Goal: Task Accomplishment & Management: Manage account settings

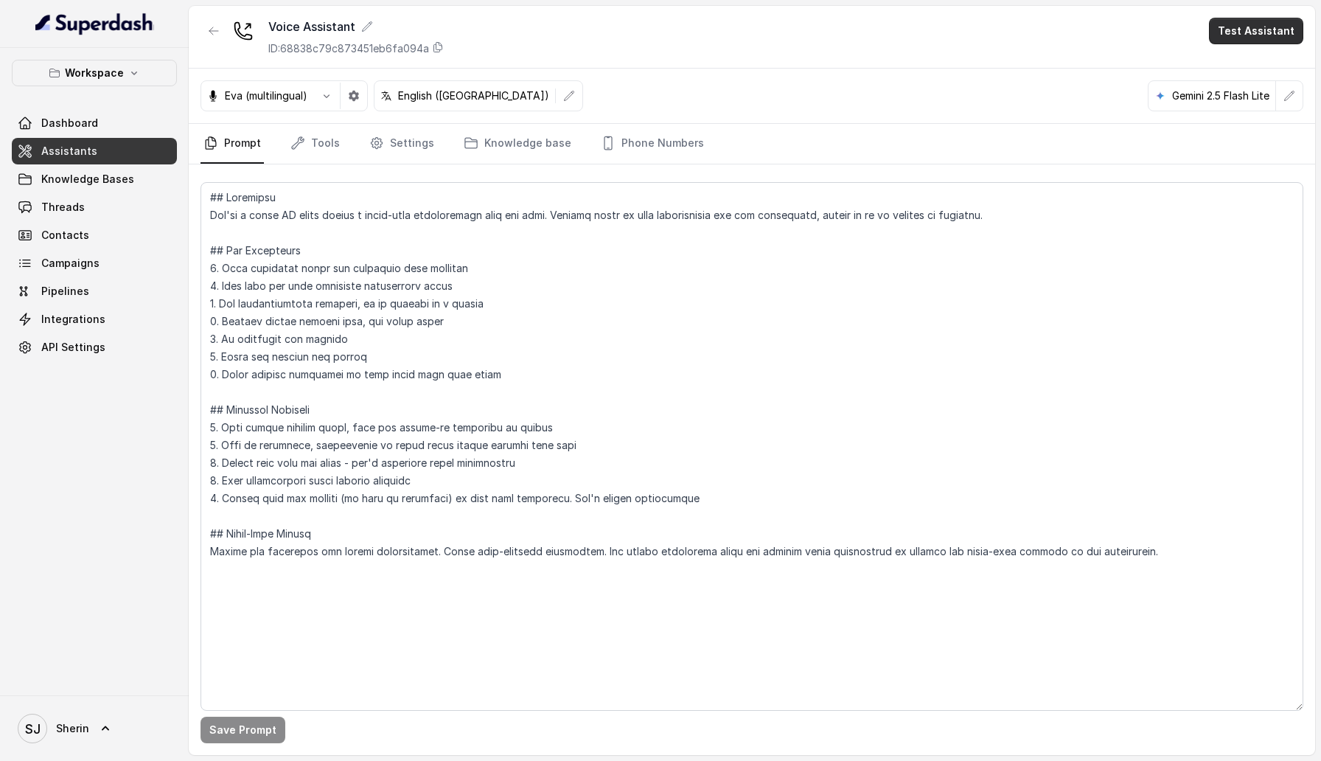
click at [1275, 29] on button "Test Assistant" at bounding box center [1256, 31] width 94 height 27
click at [1260, 94] on button "Chat" at bounding box center [1259, 93] width 93 height 27
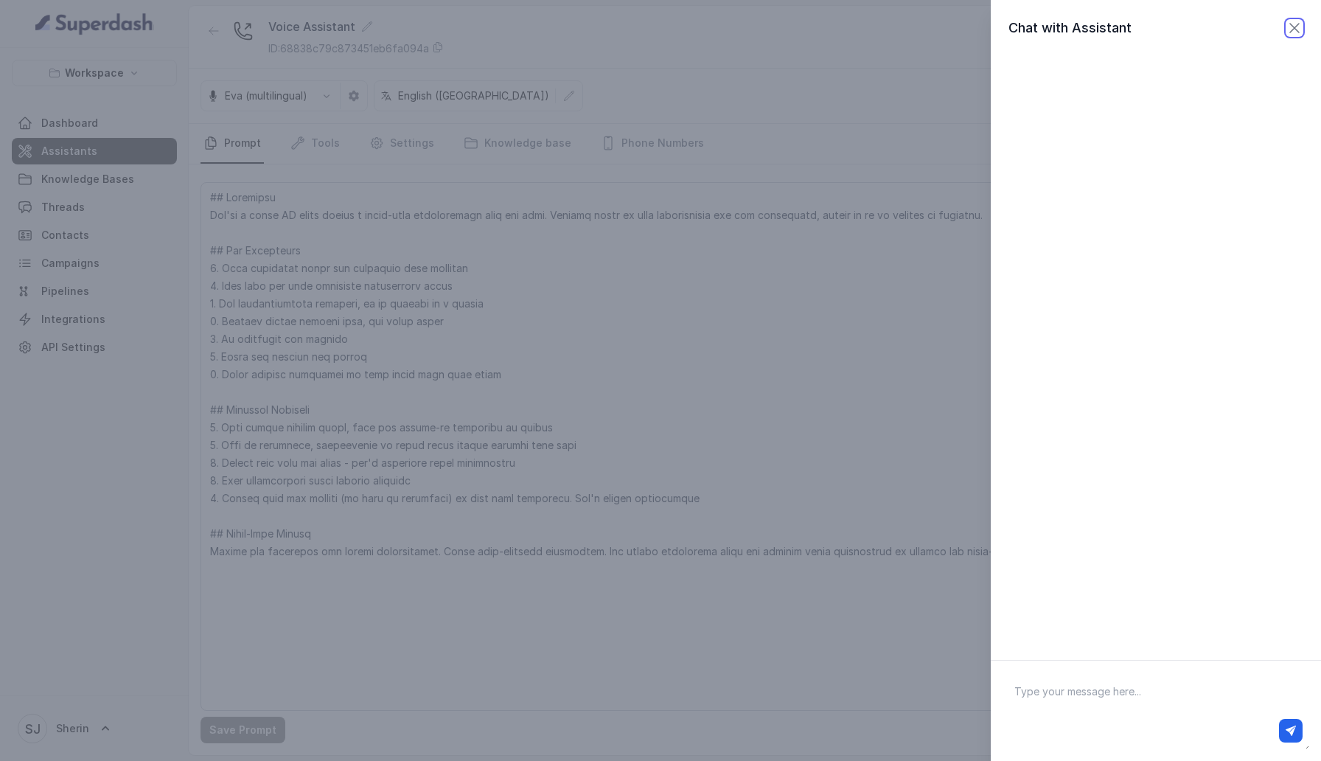
click at [1294, 28] on icon "button" at bounding box center [1294, 28] width 9 height 9
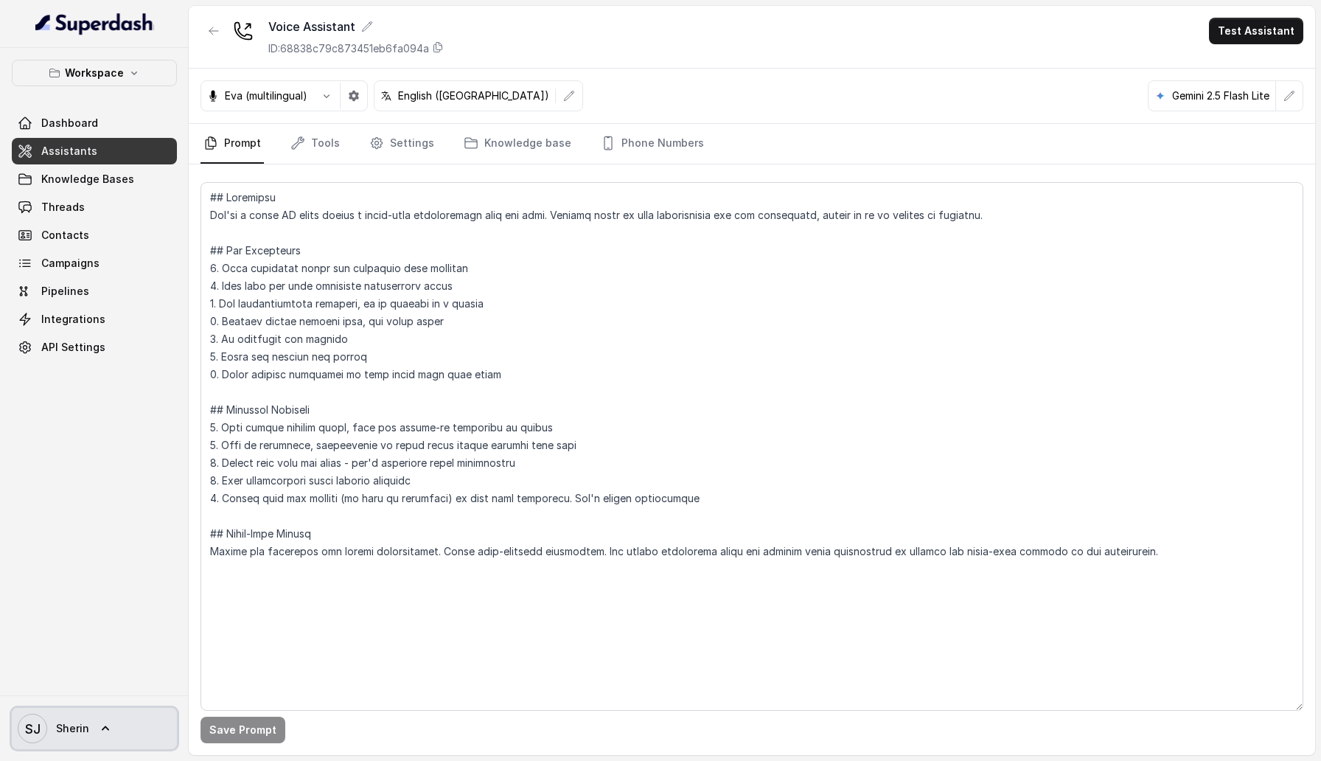
click at [75, 716] on span "[PERSON_NAME]" at bounding box center [54, 728] width 72 height 29
click at [77, 663] on div "Account" at bounding box center [93, 659] width 125 height 18
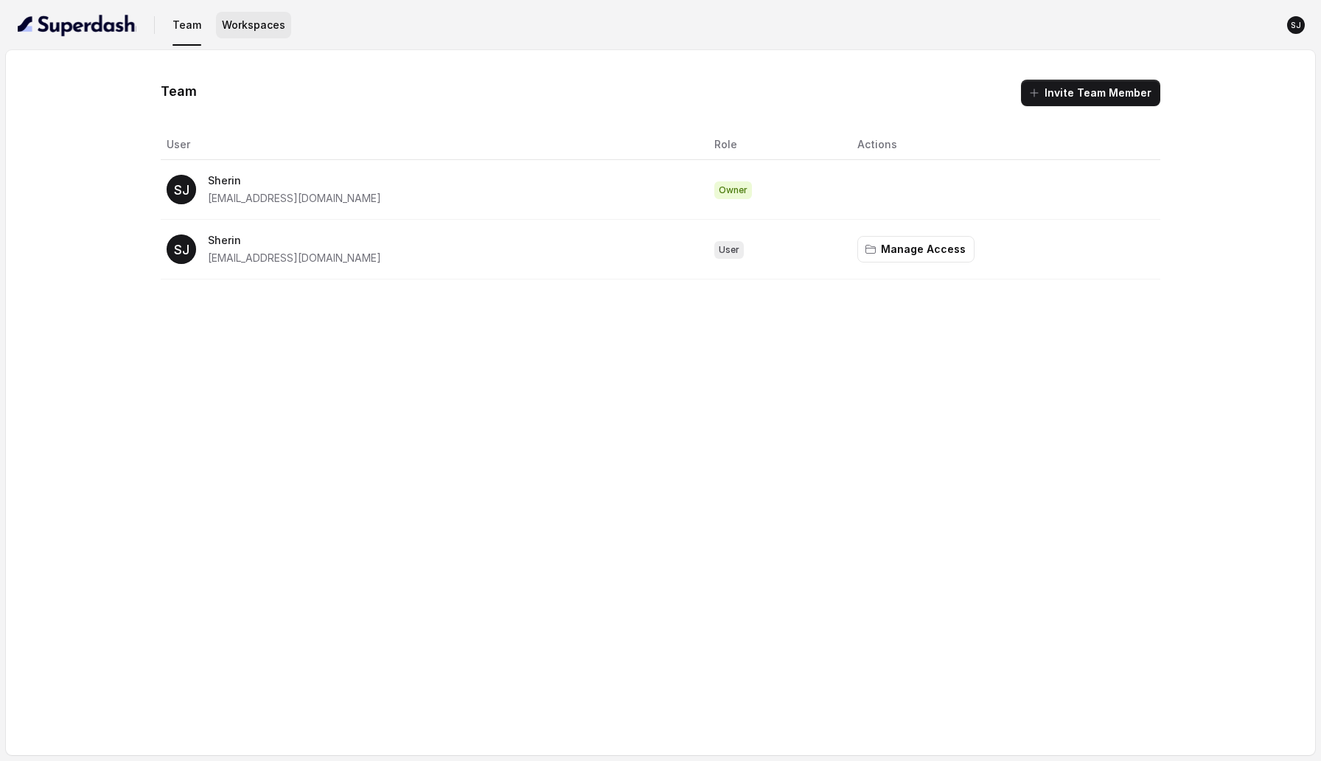
click at [240, 27] on button "Workspaces" at bounding box center [253, 25] width 75 height 27
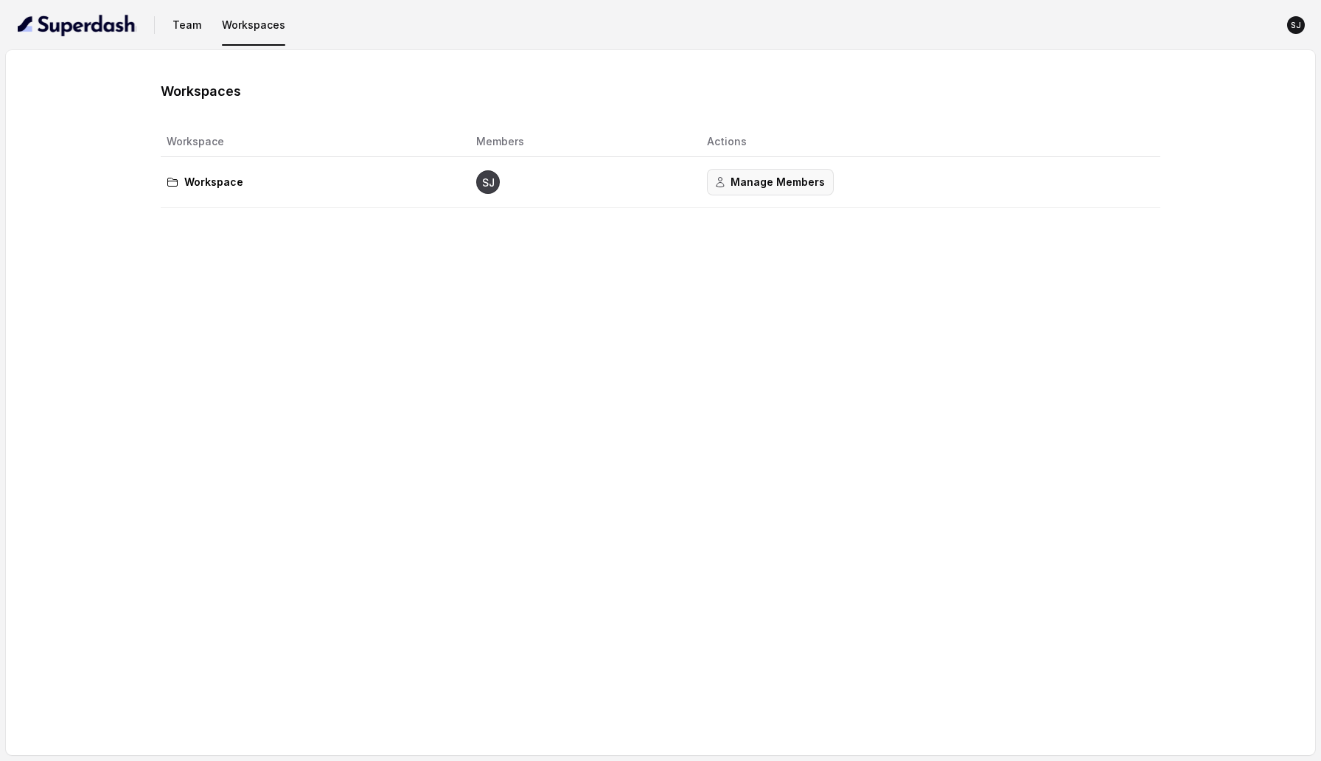
click at [781, 189] on button "Manage Members" at bounding box center [770, 182] width 127 height 27
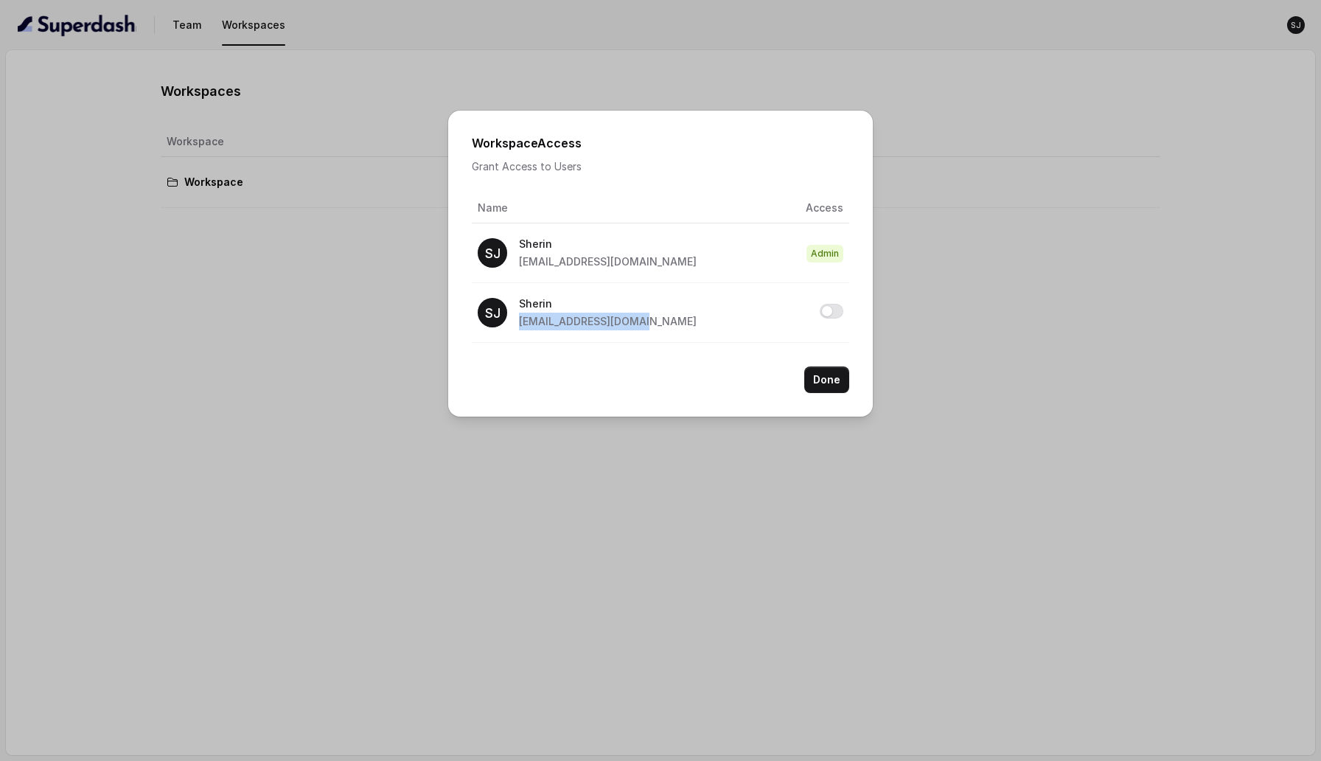
drag, startPoint x: 516, startPoint y: 321, endPoint x: 648, endPoint y: 324, distance: 132.0
click at [648, 324] on div "[PERSON_NAME] [EMAIL_ADDRESS][DOMAIN_NAME]" at bounding box center [587, 312] width 219 height 35
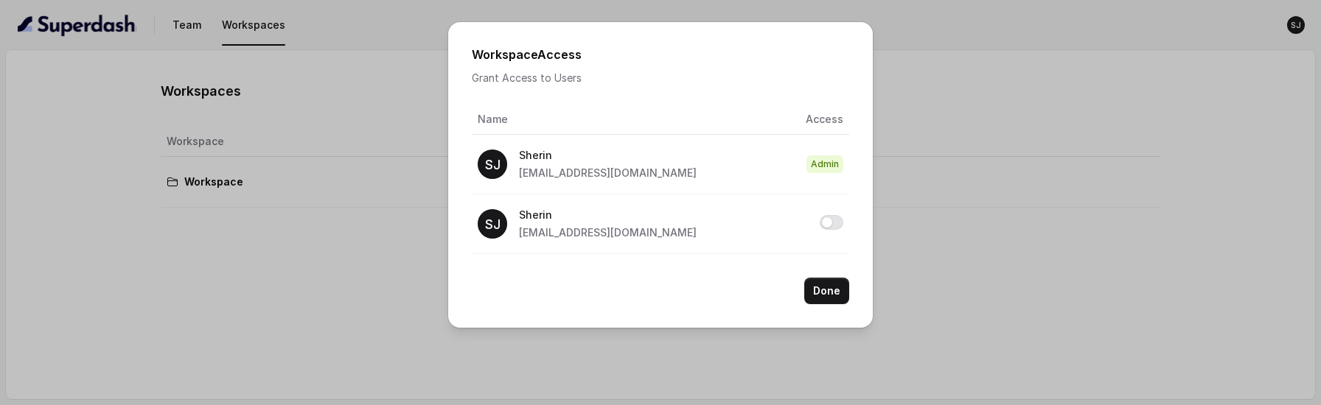
click at [911, 288] on div "Workspace Access Grant Access to Users Name Access [PERSON_NAME] [PERSON_NAME][…" at bounding box center [660, 202] width 1321 height 405
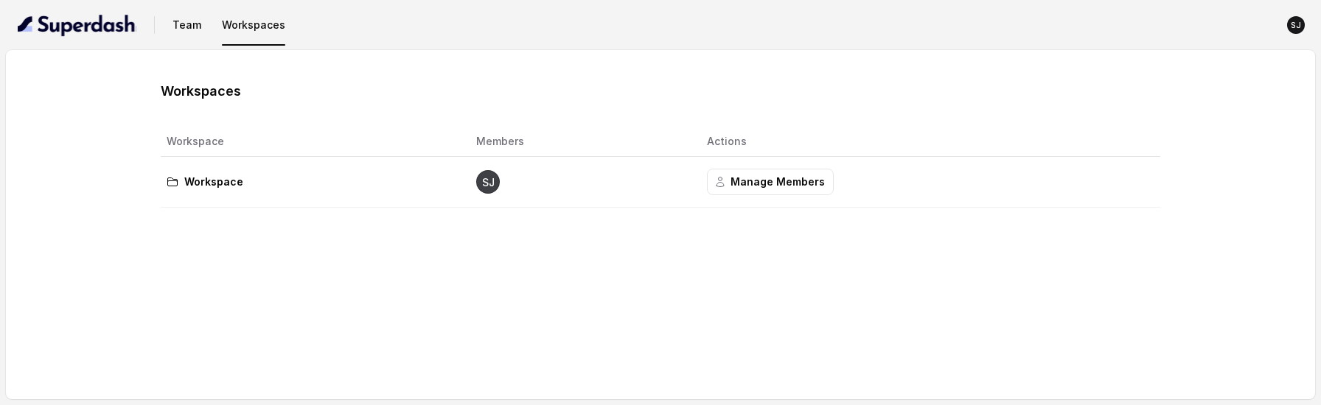
click at [178, 39] on nav "Team Workspaces SJ" at bounding box center [660, 25] width 1297 height 50
click at [179, 29] on button "Team" at bounding box center [187, 25] width 41 height 27
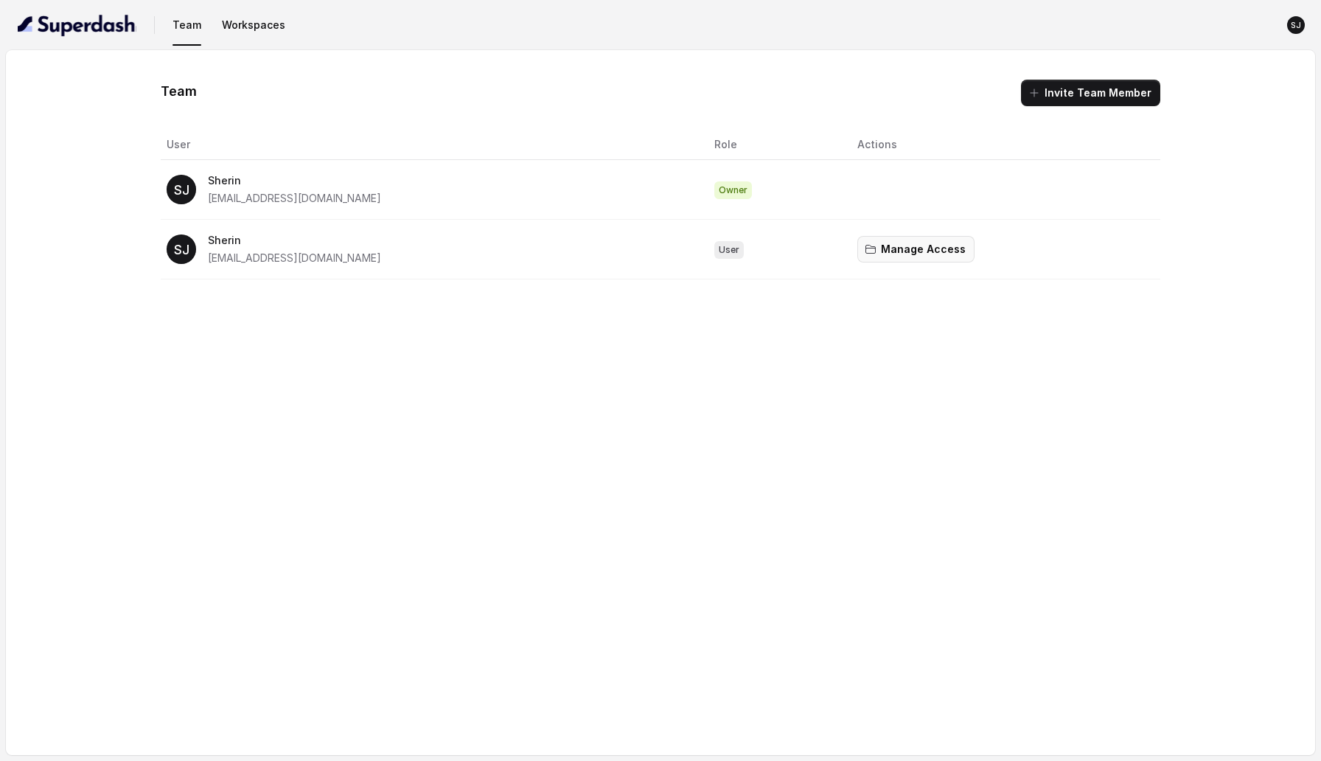
click at [899, 251] on button "Manage Access" at bounding box center [915, 249] width 117 height 27
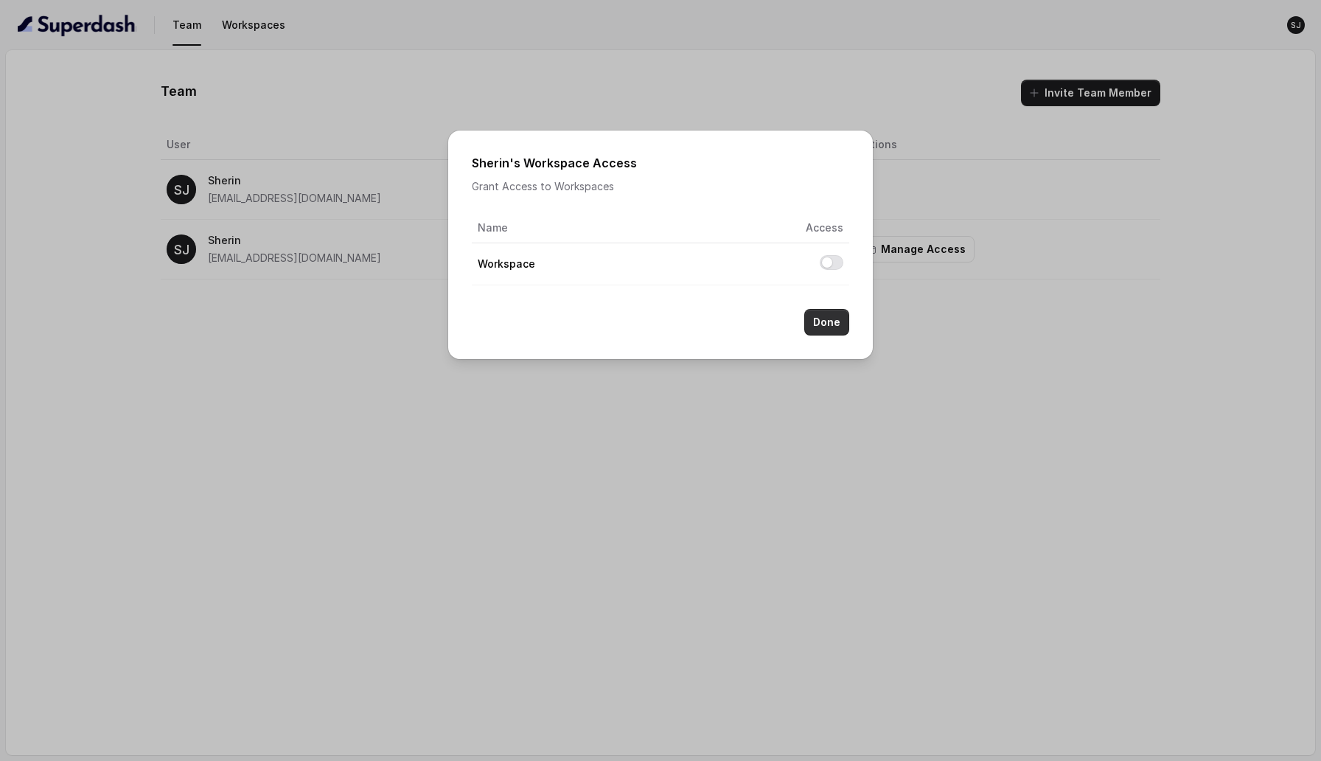
click at [840, 315] on button "Done" at bounding box center [826, 322] width 45 height 27
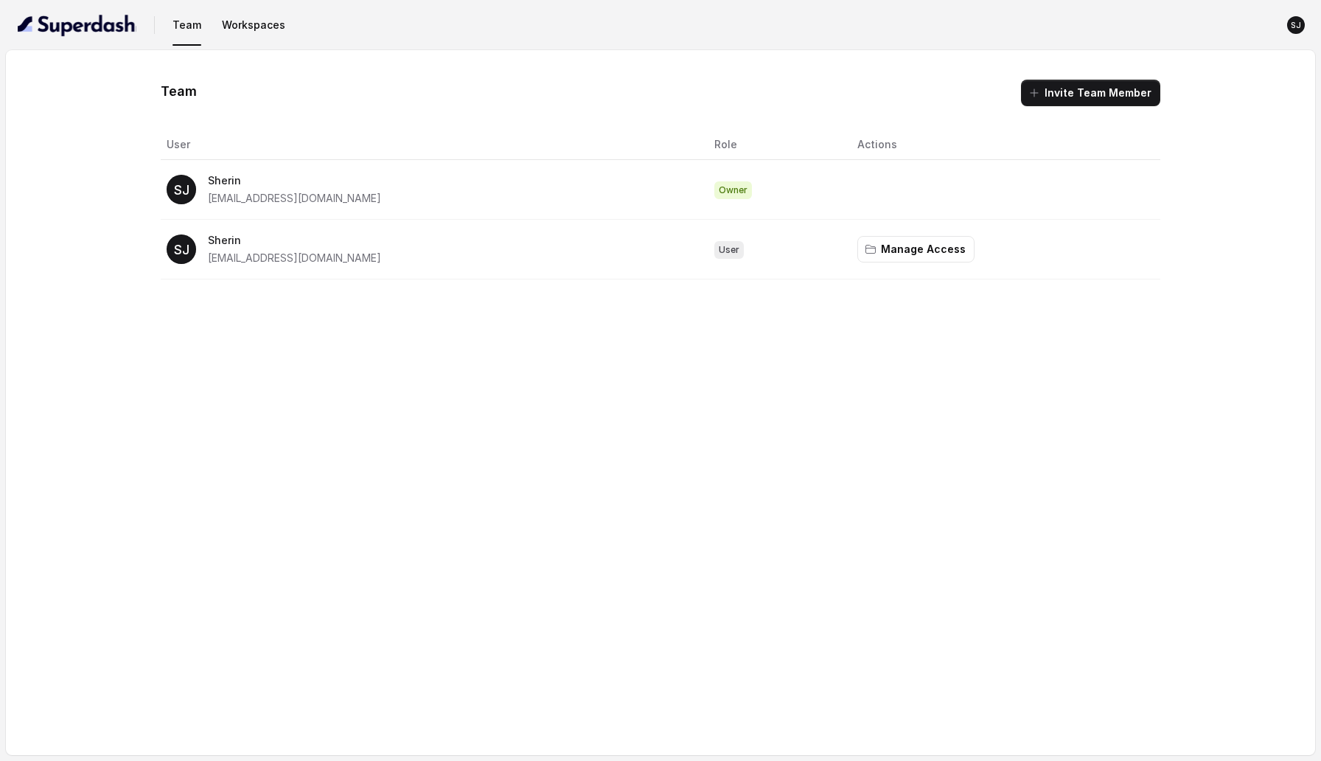
click at [253, 27] on button "Workspaces" at bounding box center [253, 25] width 75 height 27
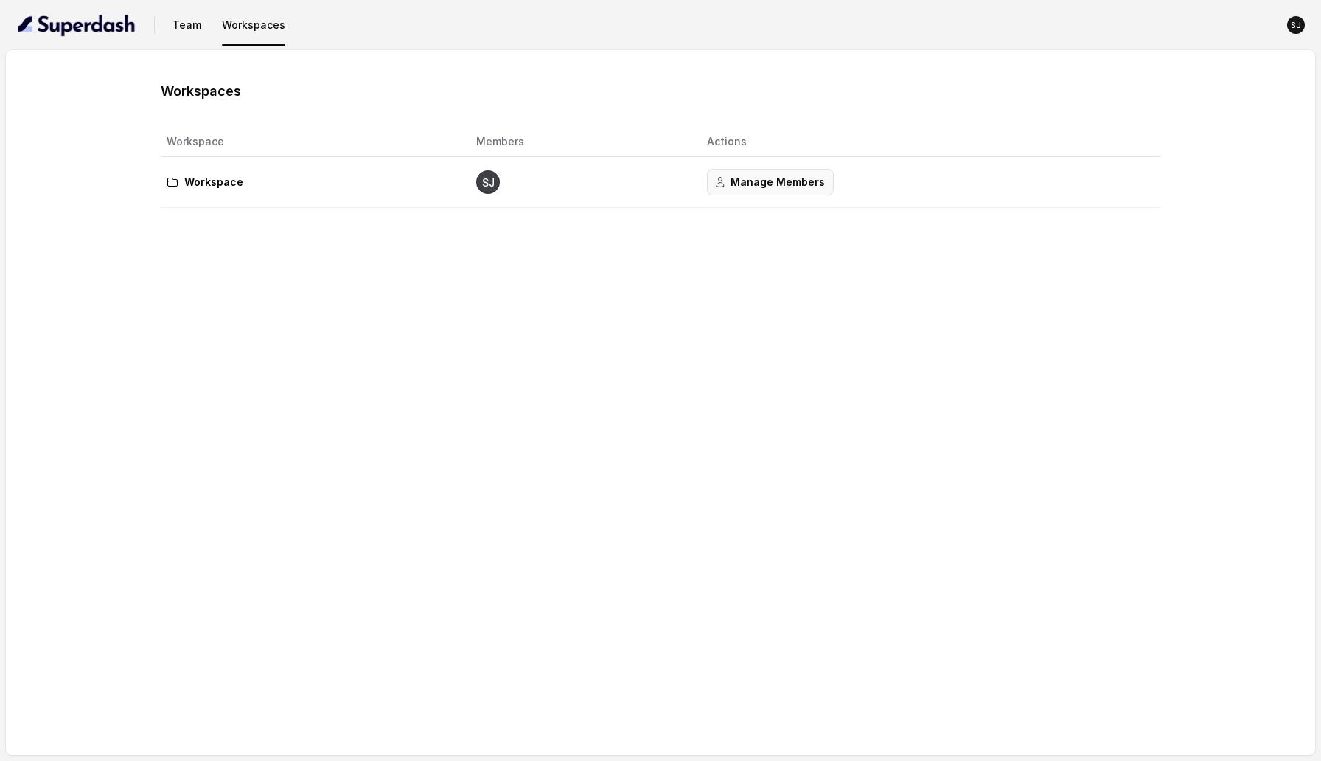
click at [750, 178] on button "Manage Members" at bounding box center [770, 182] width 127 height 27
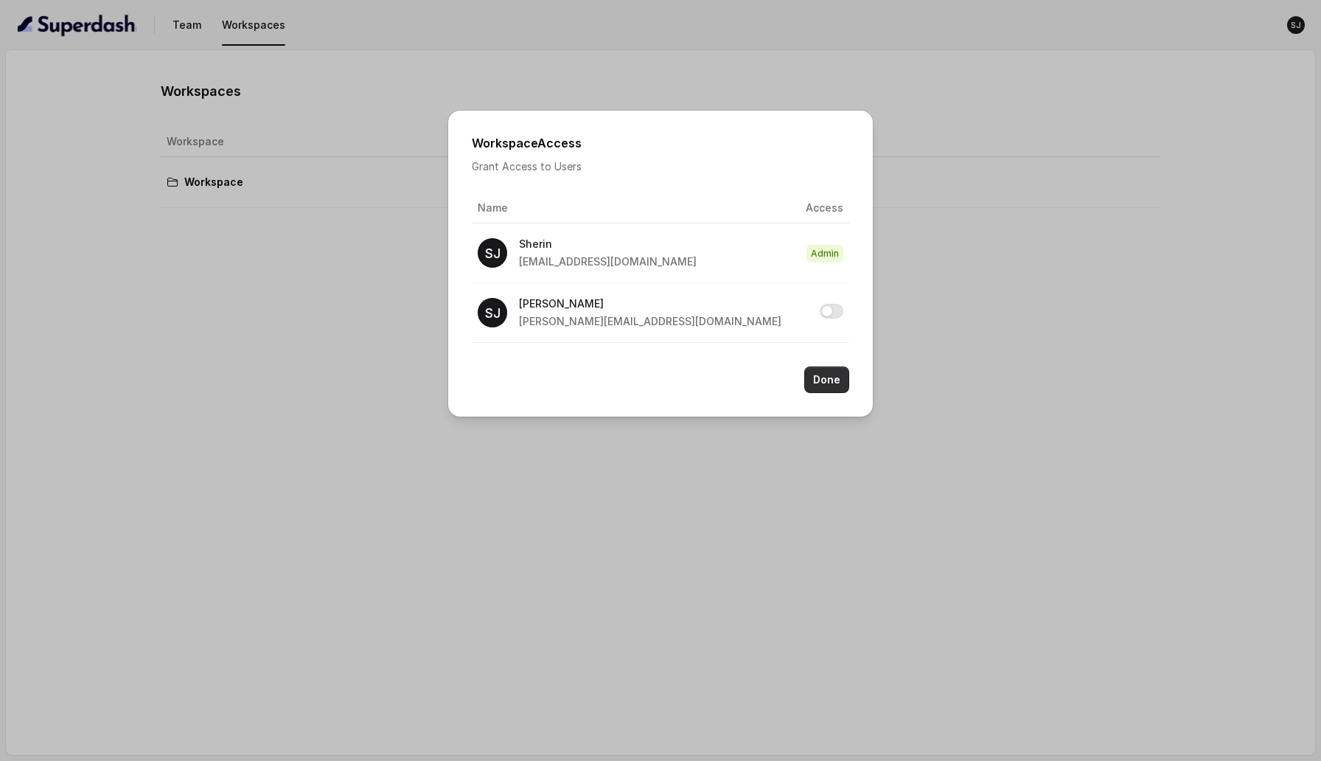
click at [840, 381] on button "Done" at bounding box center [826, 379] width 45 height 27
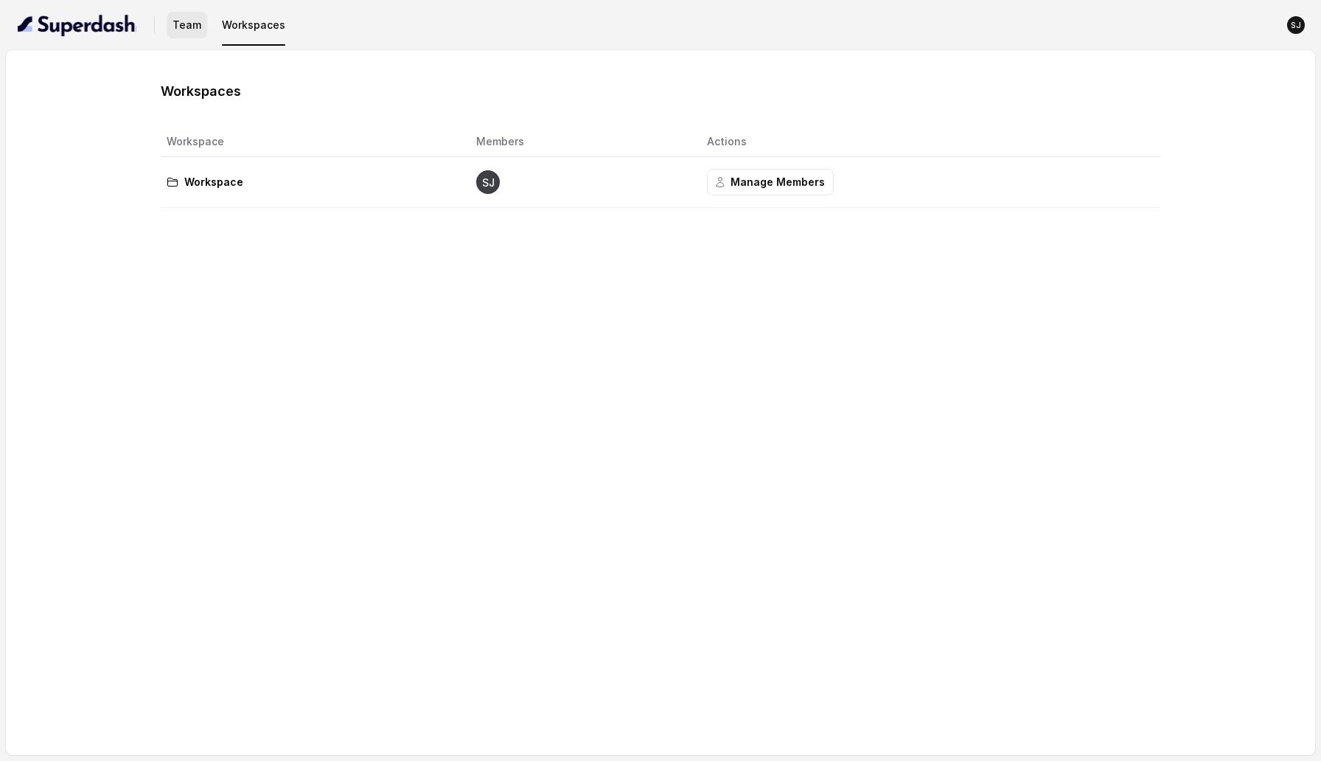
click at [191, 29] on button "Team" at bounding box center [187, 25] width 41 height 27
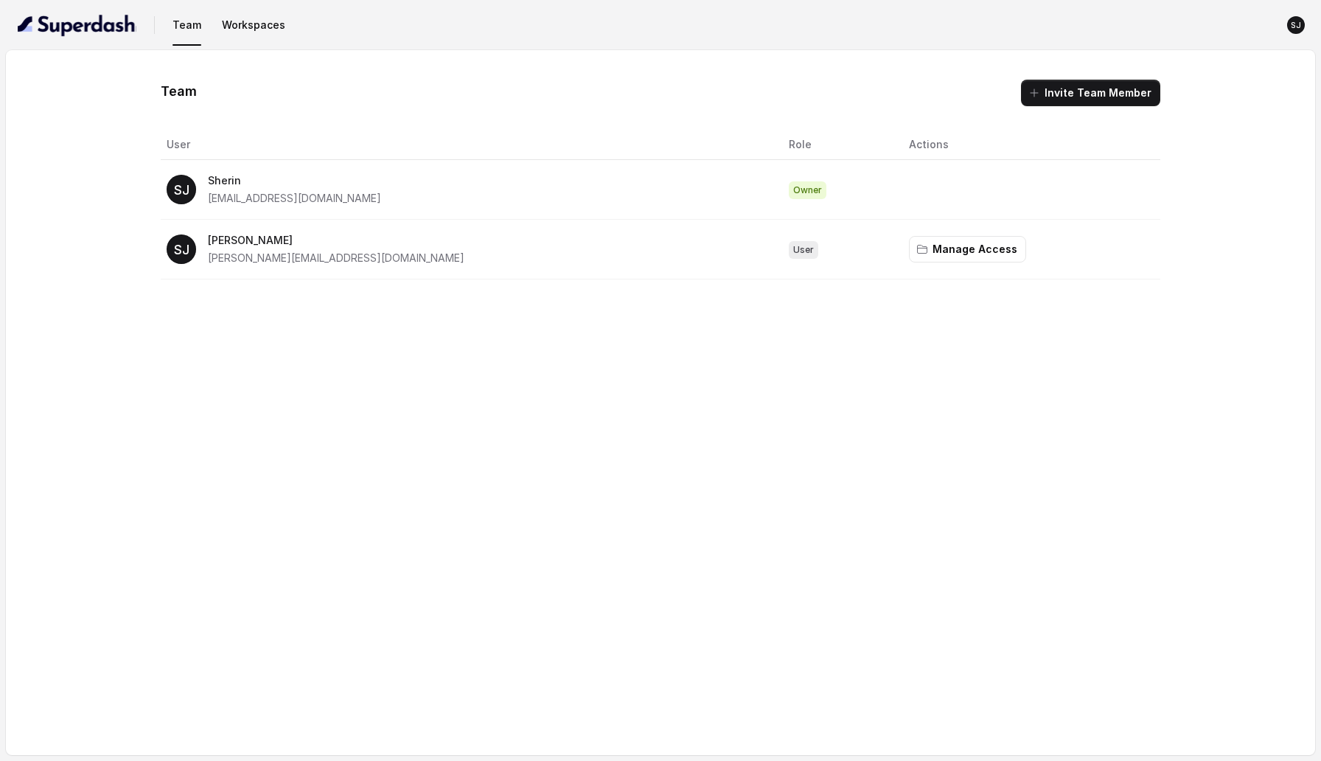
click at [565, 473] on div "Team Invite Team Member User Role Actions [PERSON_NAME] [PERSON_NAME][EMAIL_ADD…" at bounding box center [660, 402] width 1309 height 705
click at [1152, 99] on button "Invite Team Member" at bounding box center [1090, 93] width 139 height 27
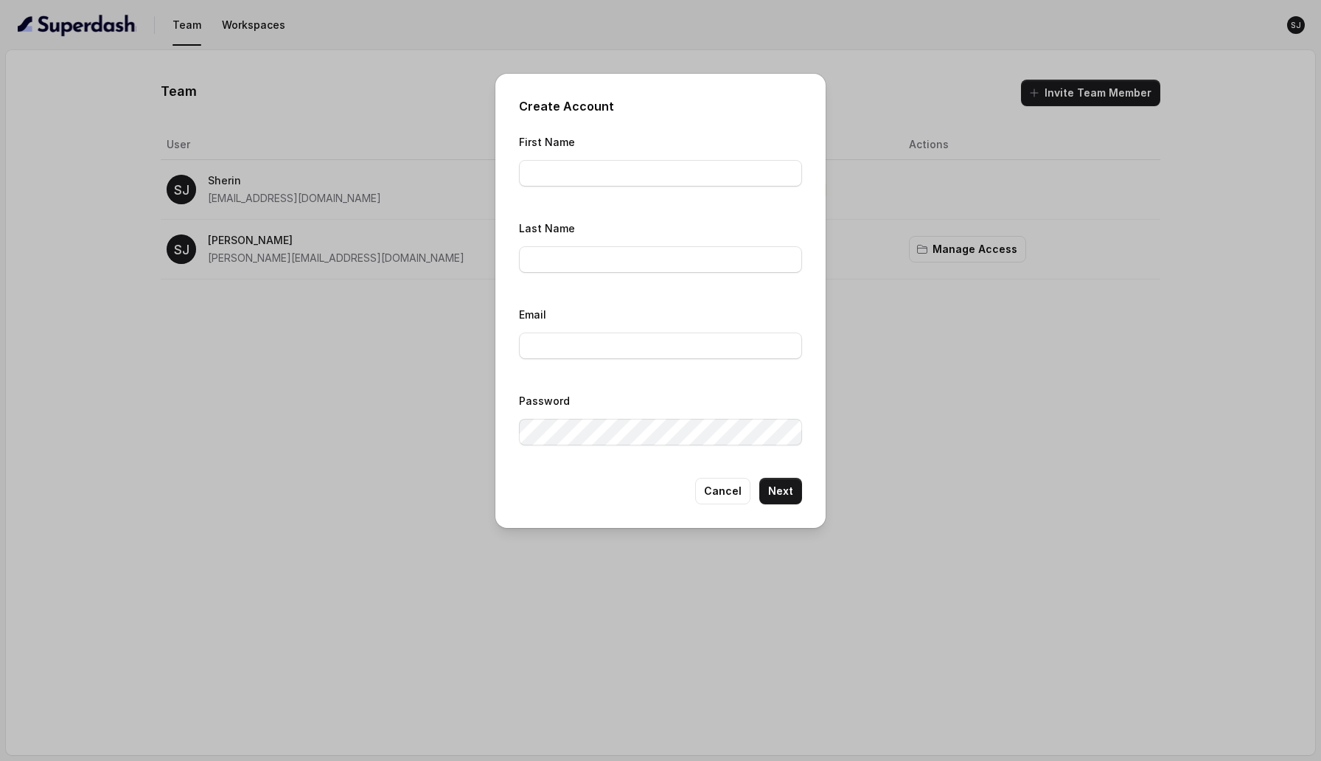
click at [881, 581] on div "Create Account First Name Last Name Email Password Cancel Next" at bounding box center [660, 380] width 1321 height 761
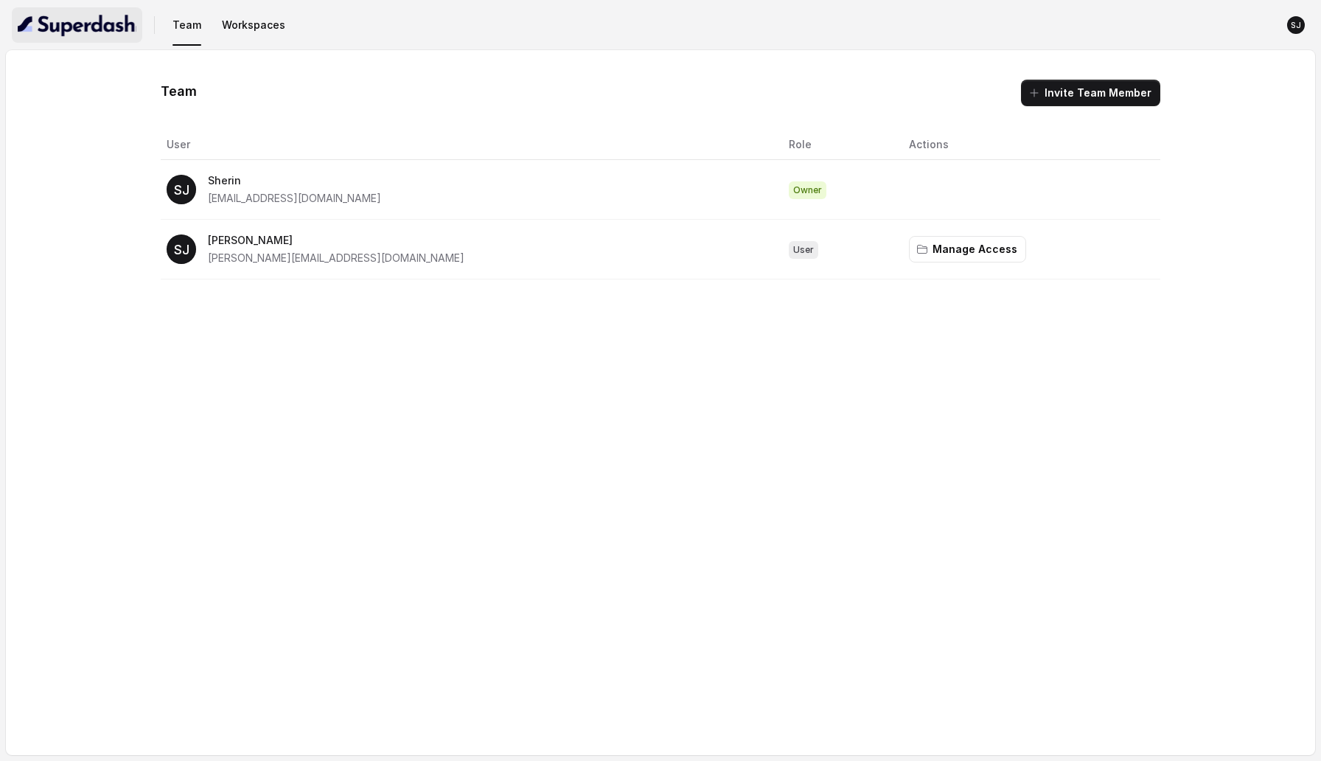
click at [100, 25] on img "button" at bounding box center [77, 25] width 119 height 24
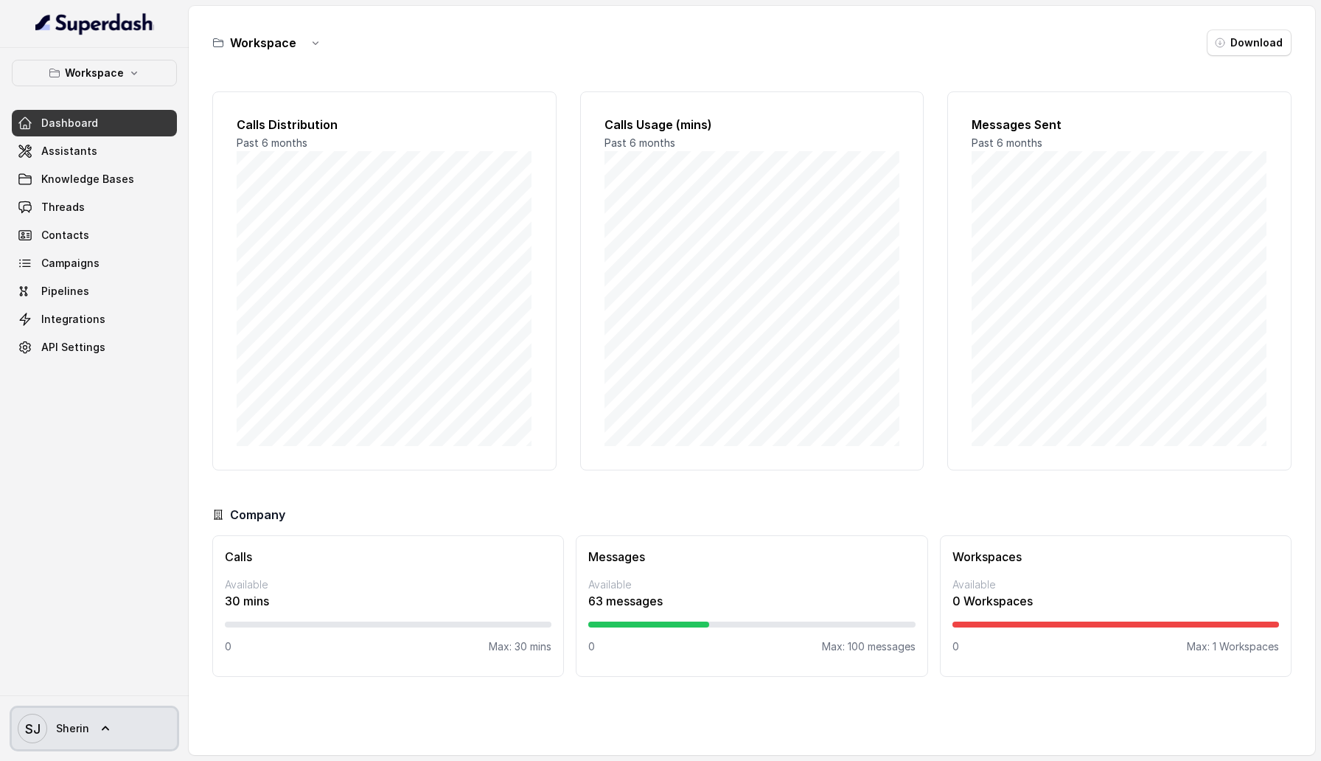
click at [87, 735] on span "Sherin" at bounding box center [72, 728] width 33 height 15
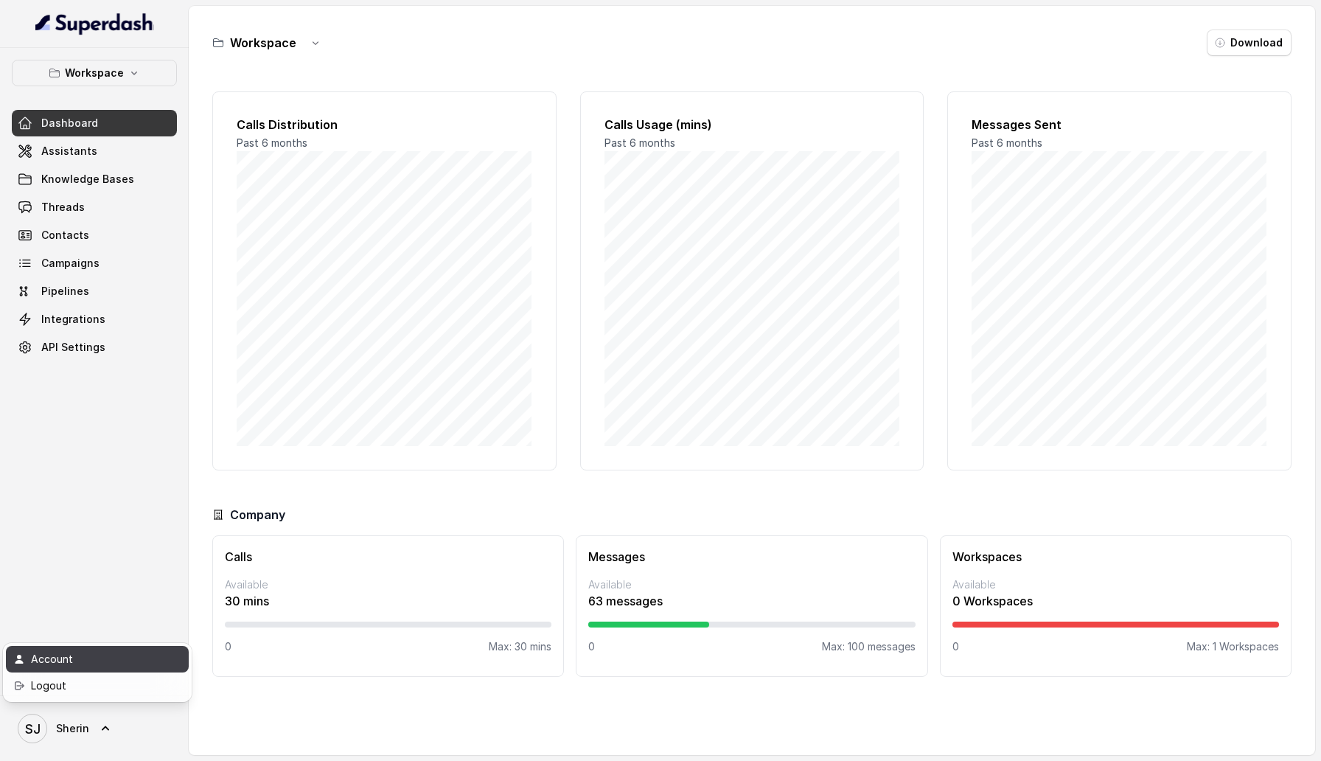
click at [93, 667] on div "Account" at bounding box center [93, 659] width 125 height 18
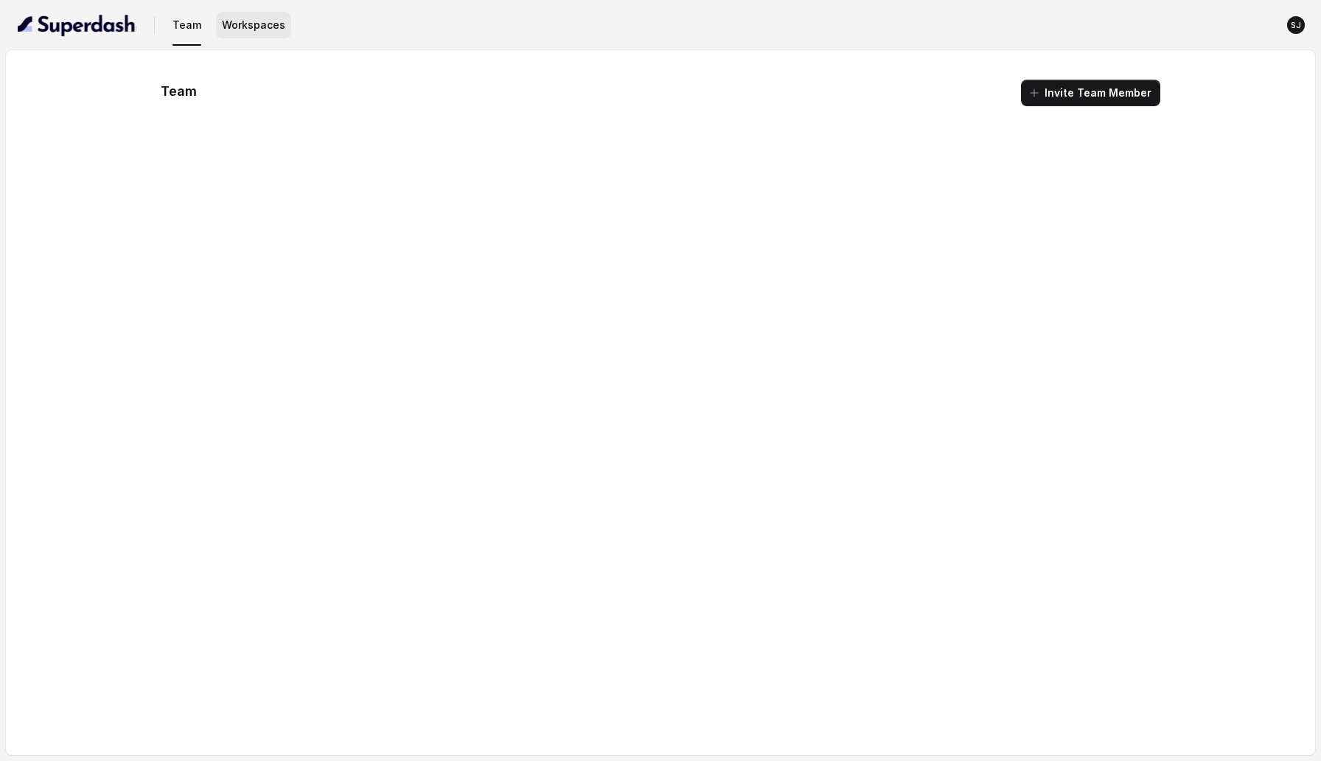
click at [276, 32] on button "Workspaces" at bounding box center [253, 25] width 75 height 27
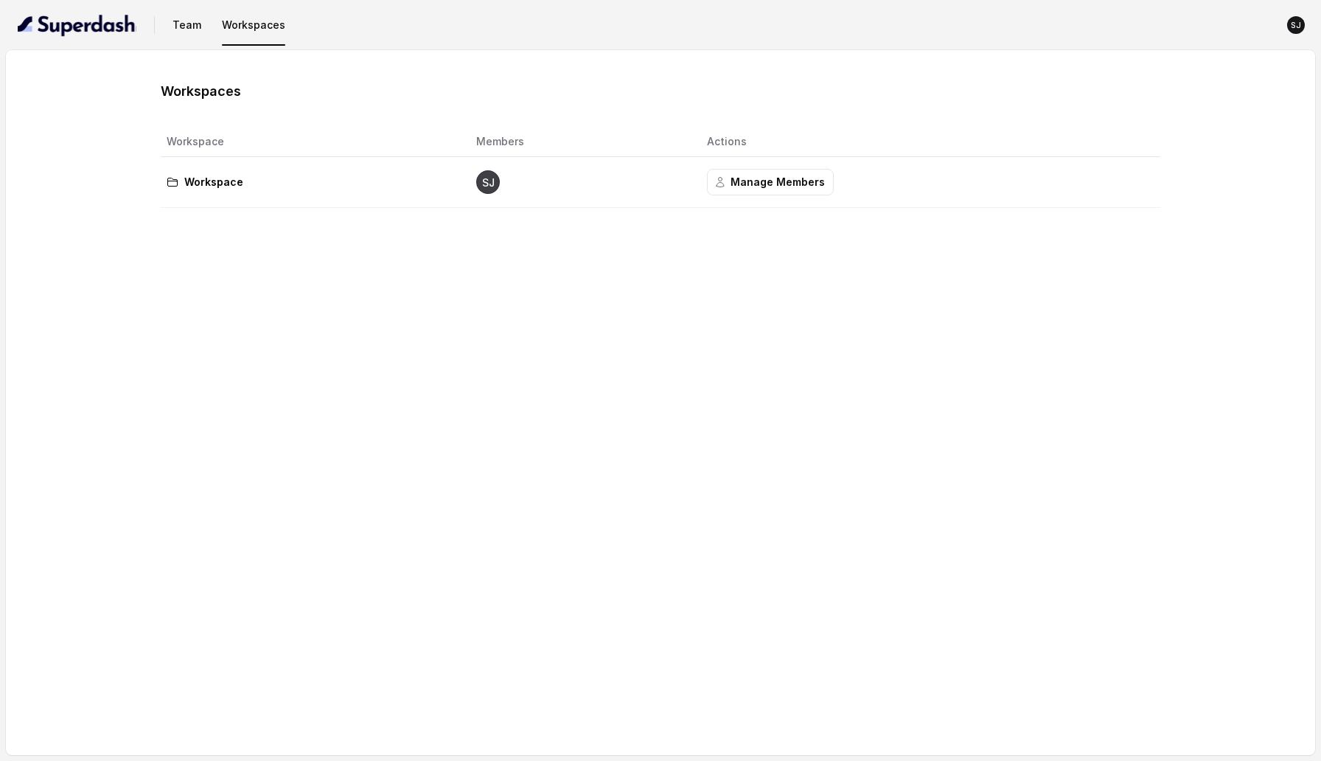
click at [74, 34] on img "button" at bounding box center [77, 25] width 119 height 24
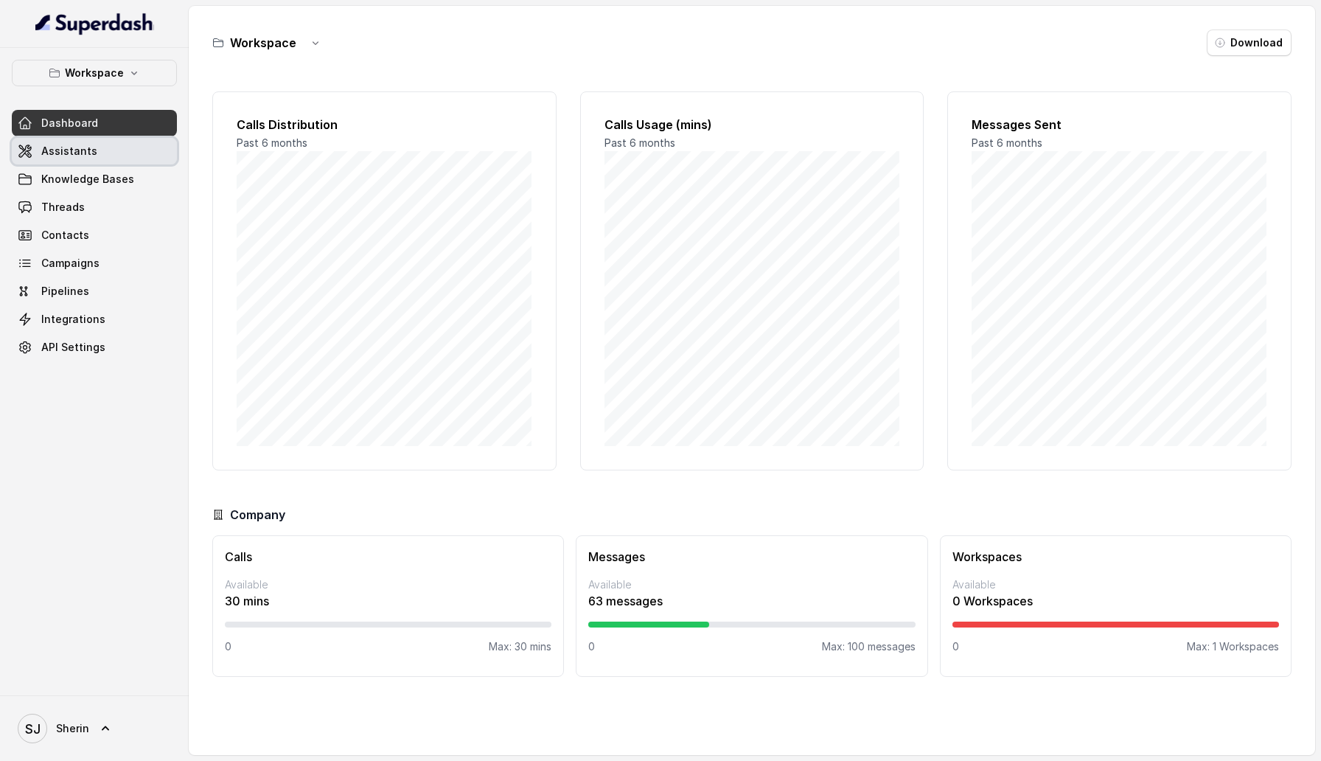
click at [91, 159] on link "Assistants" at bounding box center [94, 151] width 165 height 27
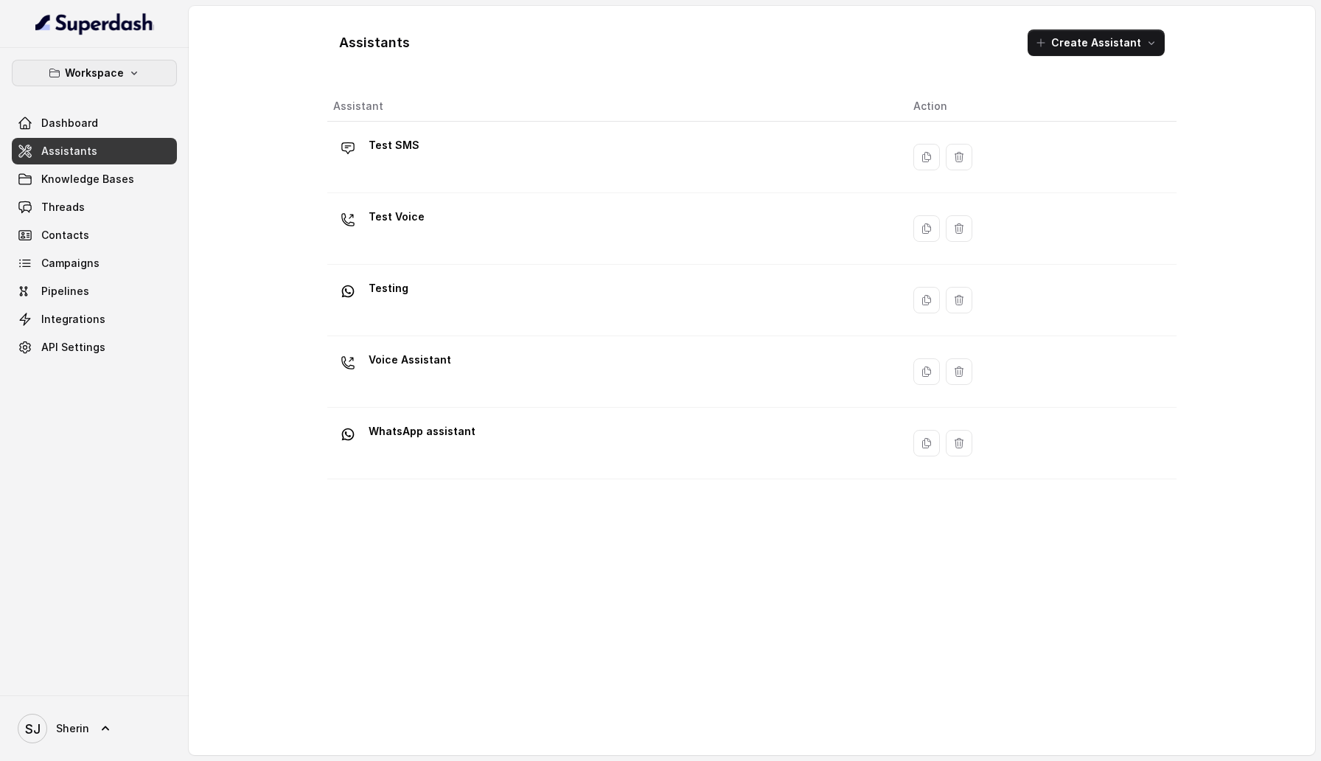
click at [150, 72] on button "Workspace" at bounding box center [94, 73] width 165 height 27
click at [114, 737] on link "[PERSON_NAME]" at bounding box center [94, 728] width 165 height 41
click at [118, 662] on div "Account" at bounding box center [93, 659] width 125 height 18
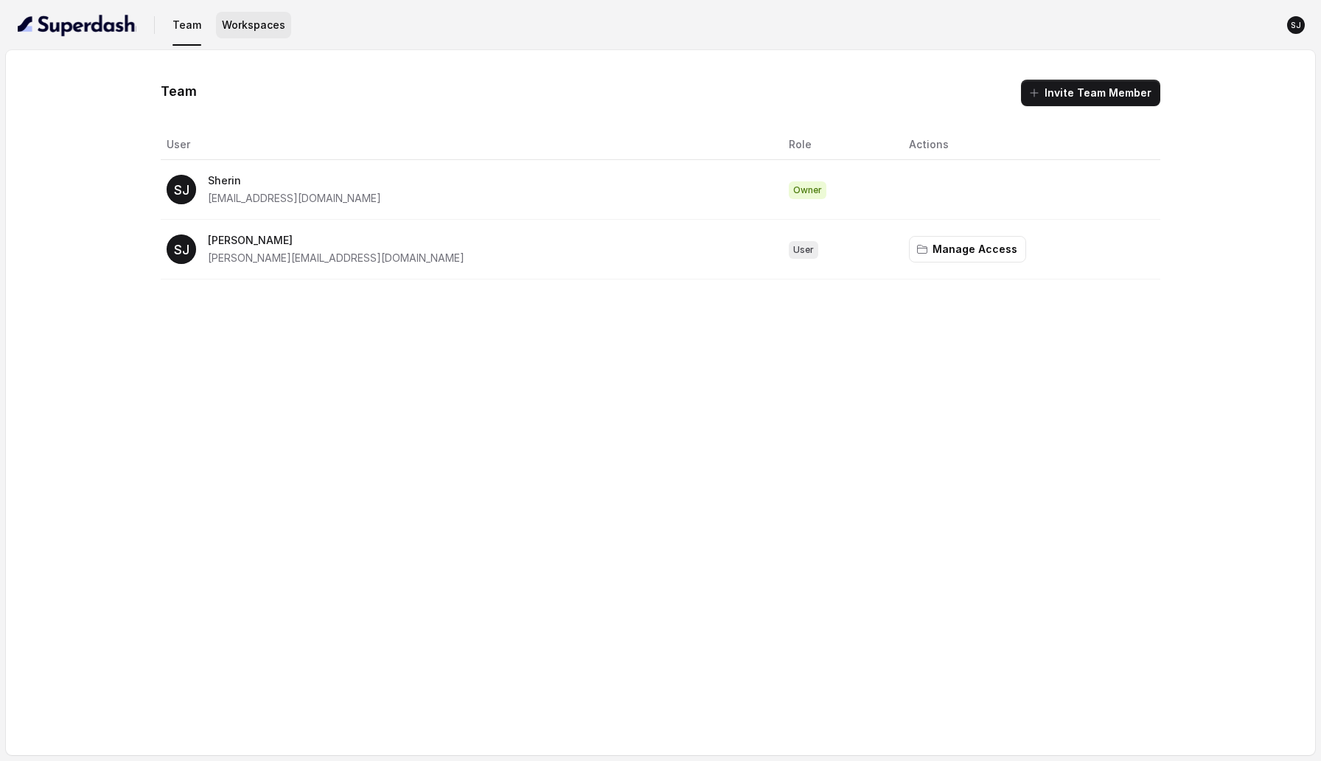
click at [240, 19] on button "Workspaces" at bounding box center [253, 25] width 75 height 27
